Goal: Transaction & Acquisition: Obtain resource

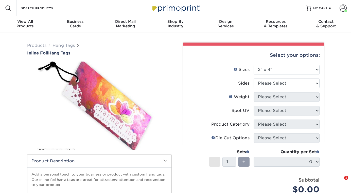
select select "2.00x4.00"
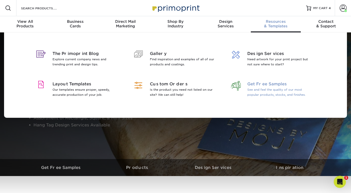
click at [64, 10] on p "See and feel the quality of our most popular products, stocks, and finishes." at bounding box center [280, 92] width 66 height 10
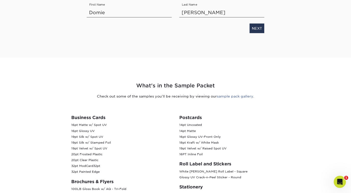
scroll to position [134, 0]
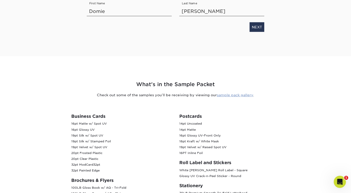
click at [225, 94] on link "sample pack gallery" at bounding box center [235, 95] width 36 height 4
